Goal: Information Seeking & Learning: Learn about a topic

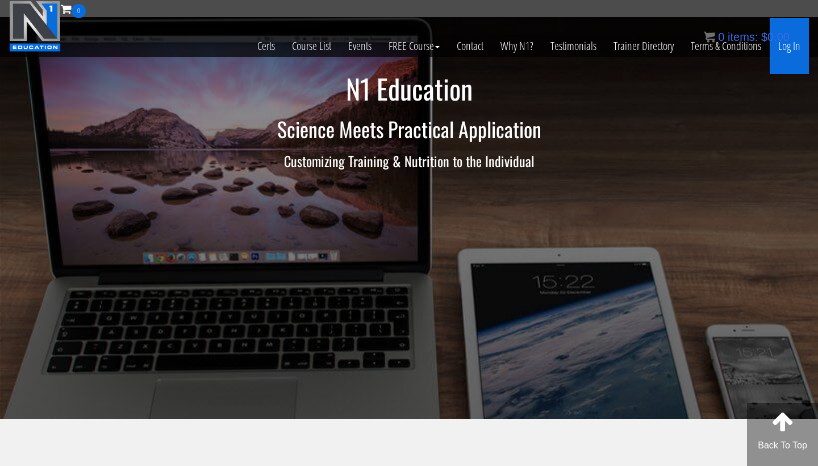
click at [796, 40] on link "Log In" at bounding box center [789, 46] width 39 height 56
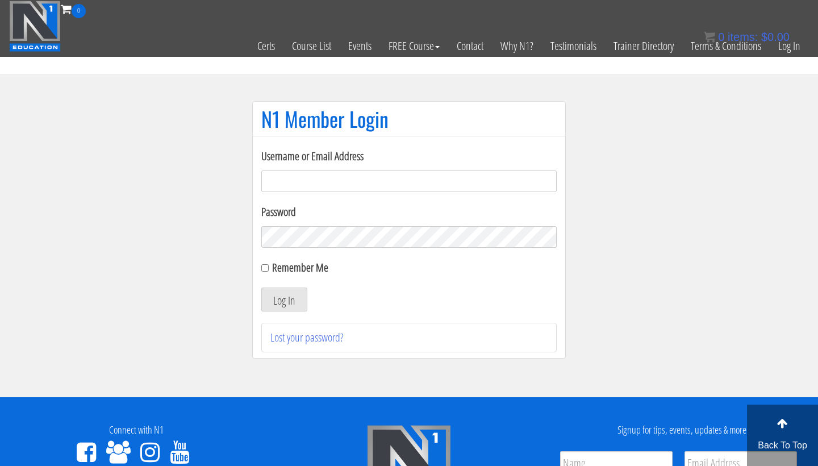
type input "hiitedzes@gmail.com"
click at [284, 299] on button "Log In" at bounding box center [284, 299] width 46 height 24
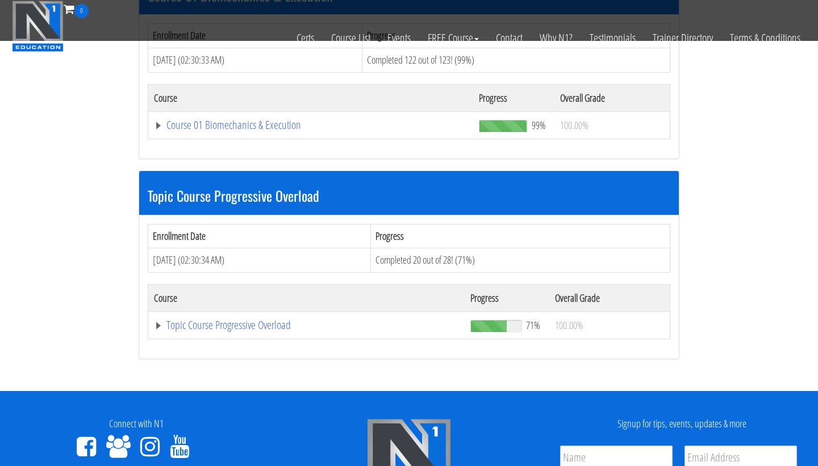
scroll to position [399, 0]
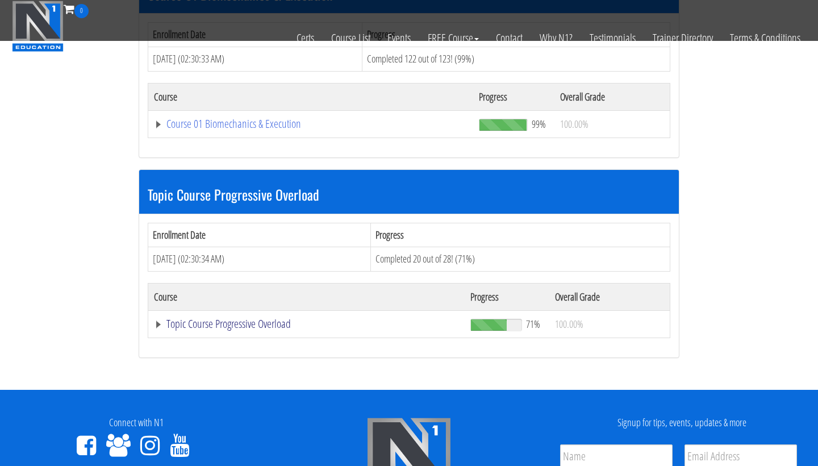
click at [259, 323] on link "Topic Course Progressive Overload" at bounding box center [306, 323] width 305 height 11
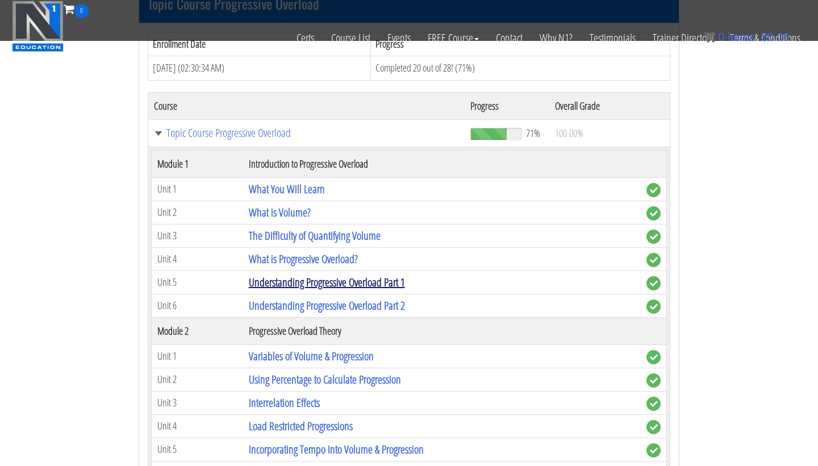
scroll to position [611, 0]
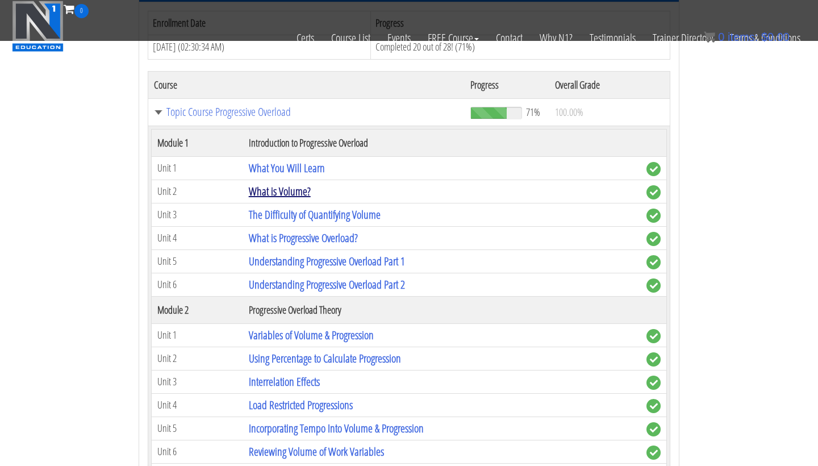
click at [275, 193] on link "What is Volume?" at bounding box center [280, 190] width 62 height 15
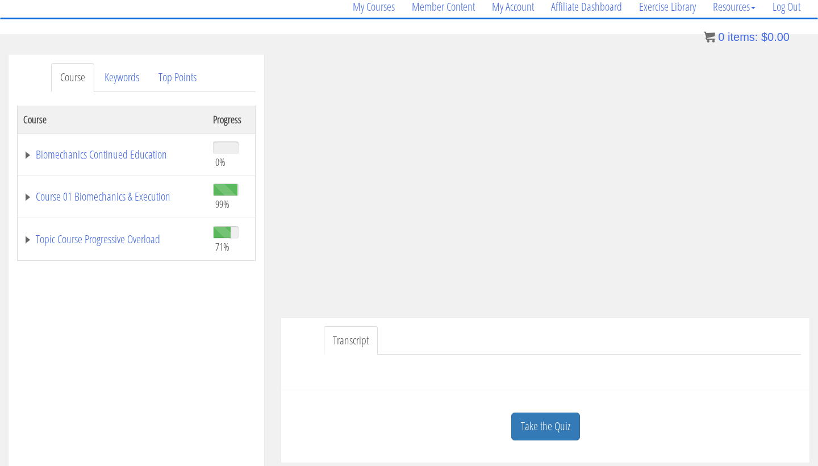
scroll to position [93, 0]
click at [53, 152] on link "Biomechanics Continued Education" at bounding box center [112, 155] width 178 height 11
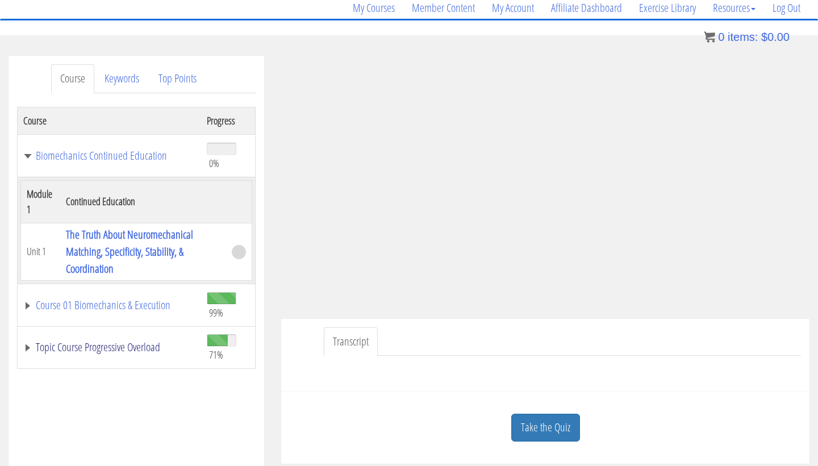
click at [137, 342] on link "Topic Course Progressive Overload" at bounding box center [109, 346] width 172 height 11
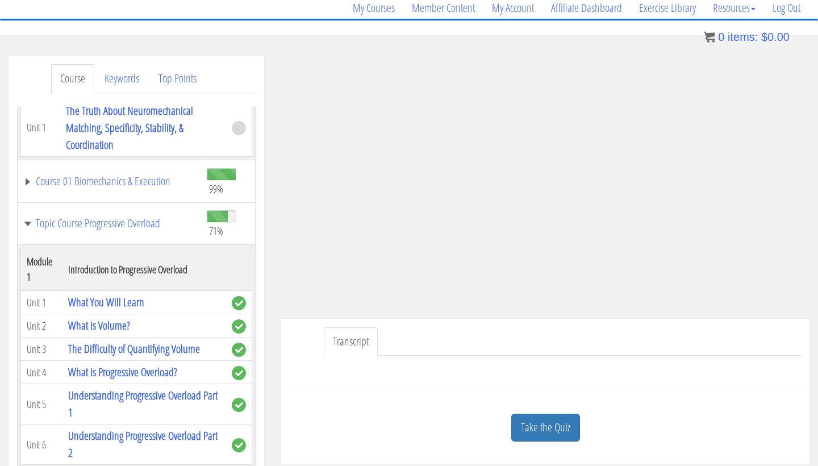
scroll to position [236, 0]
